Goal: Communication & Community: Participate in discussion

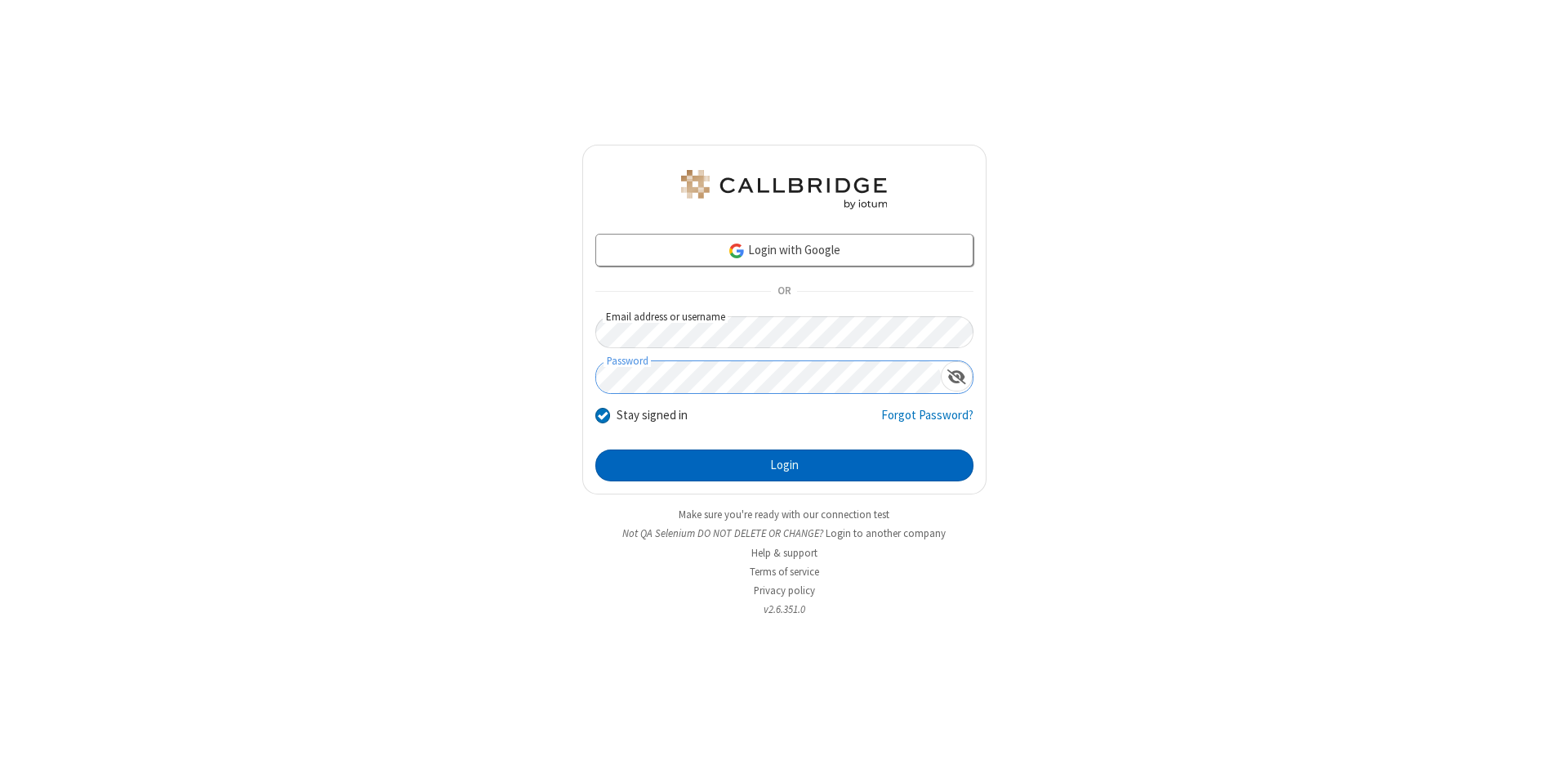
click at [784, 466] on button "Login" at bounding box center [784, 466] width 378 height 33
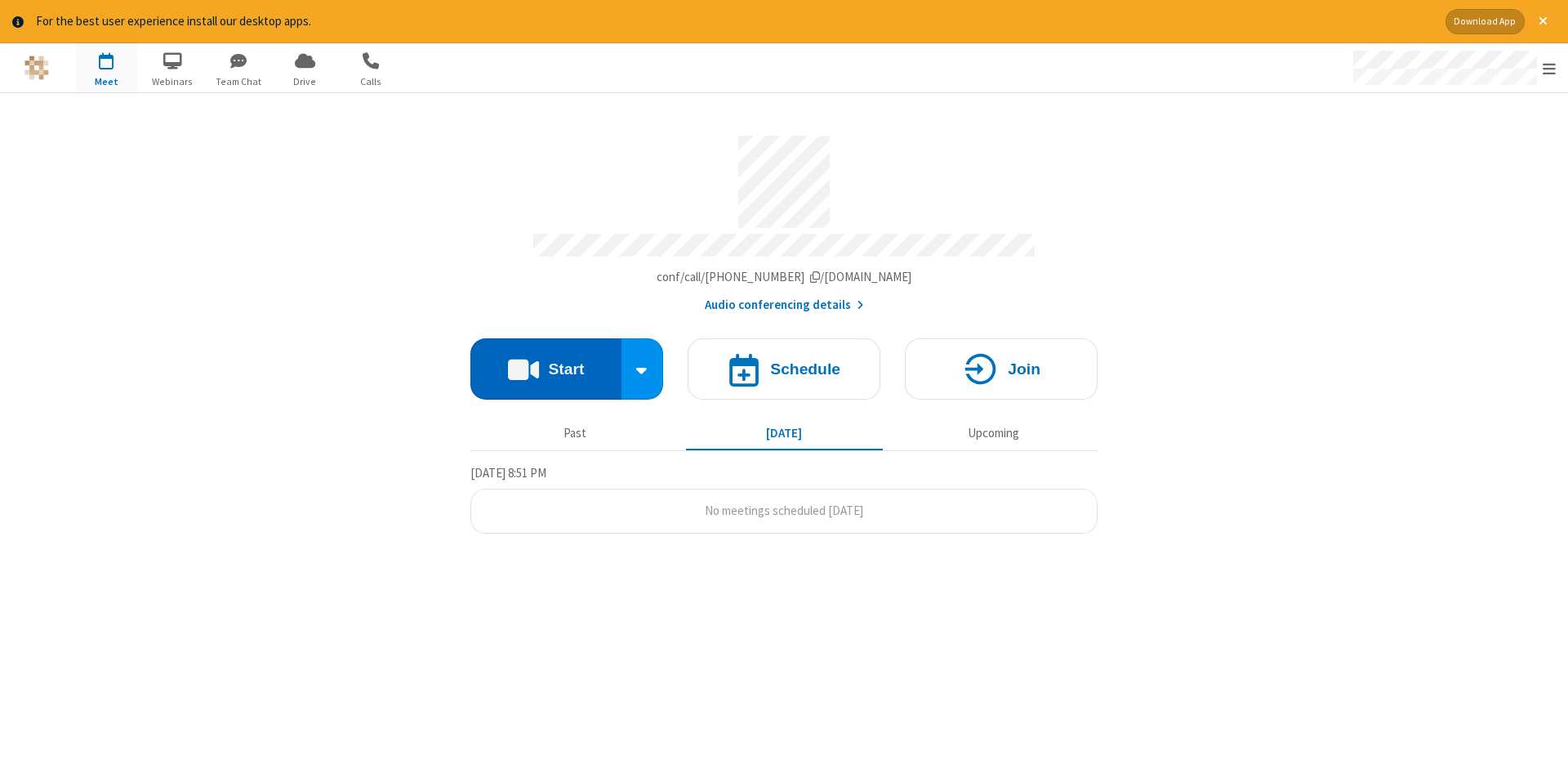
click at [546, 362] on button "Start" at bounding box center [546, 368] width 151 height 61
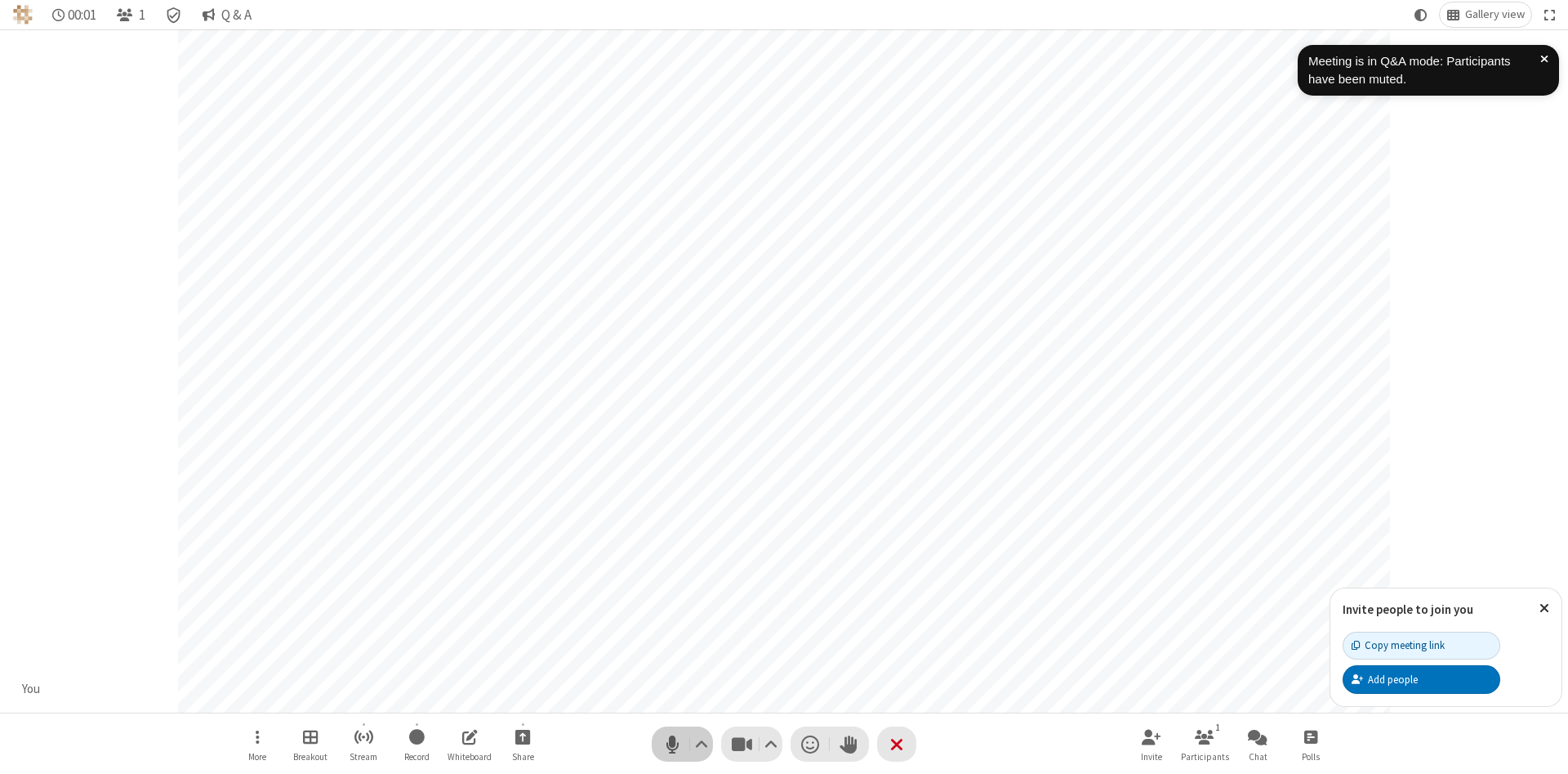
click at [672, 744] on span "Mute (Alt+A)" at bounding box center [672, 744] width 24 height 24
click at [672, 744] on span "Unmute (Alt+A)" at bounding box center [672, 744] width 24 height 24
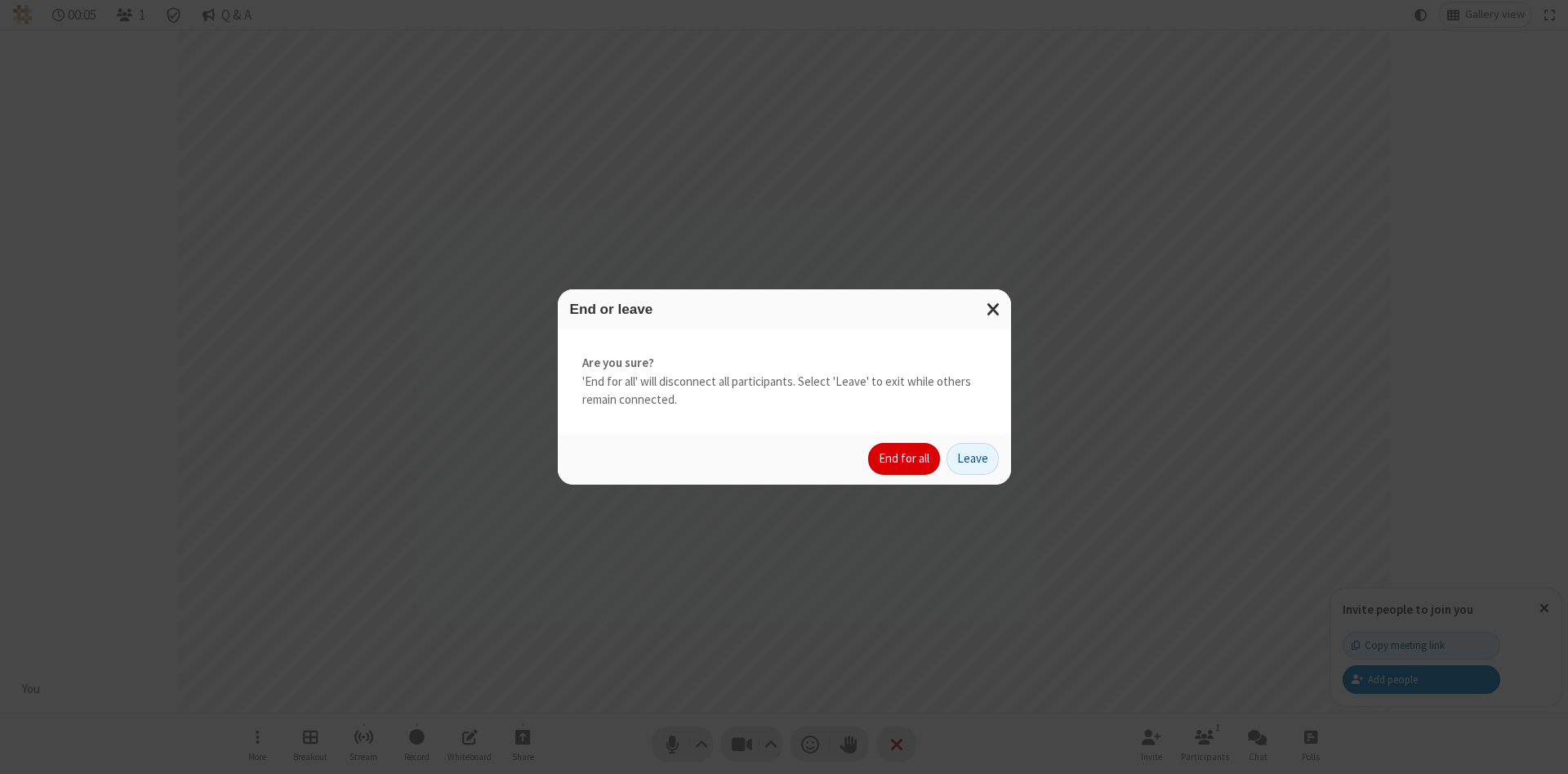
click at [905, 459] on button "End for all" at bounding box center [904, 459] width 72 height 33
